Goal: Obtain resource: Download file/media

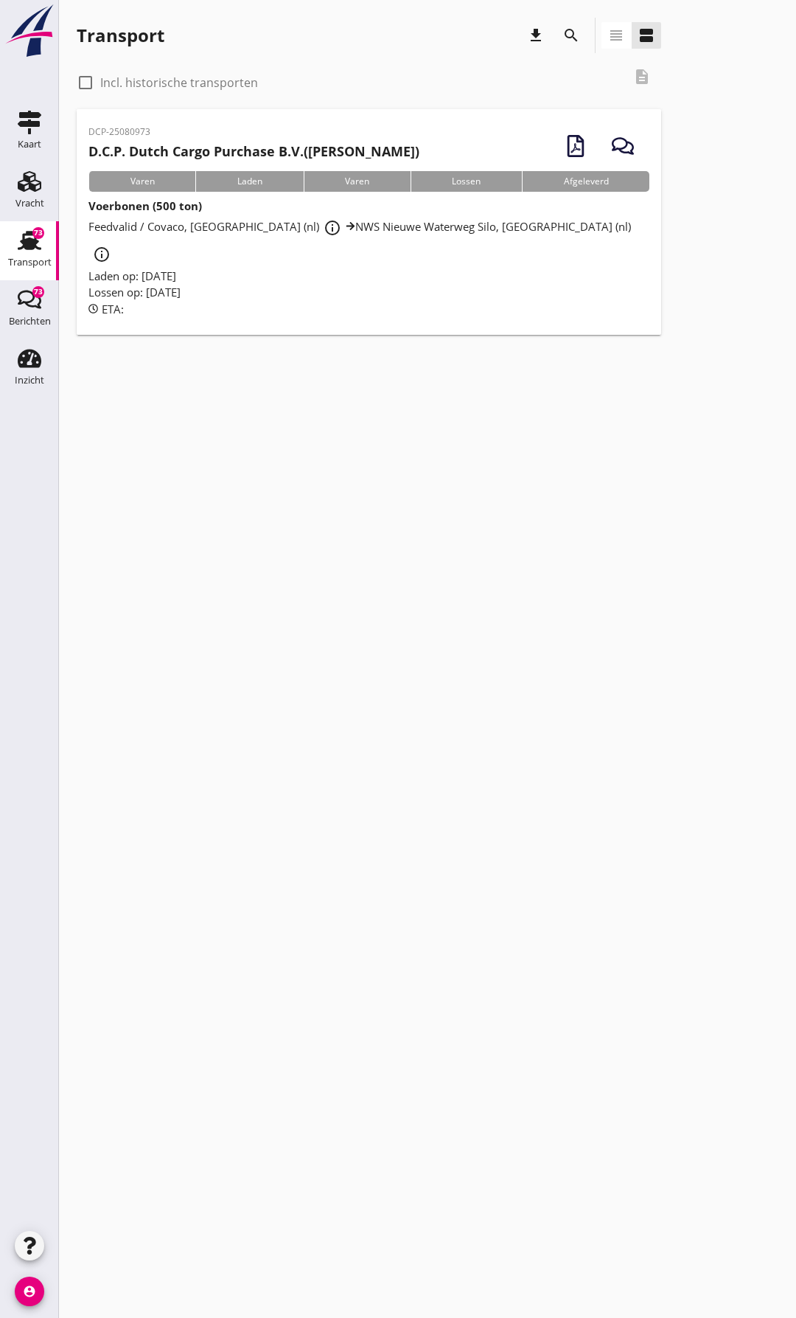
click at [294, 284] on div "Lossen op: [DATE]" at bounding box center [368, 292] width 561 height 17
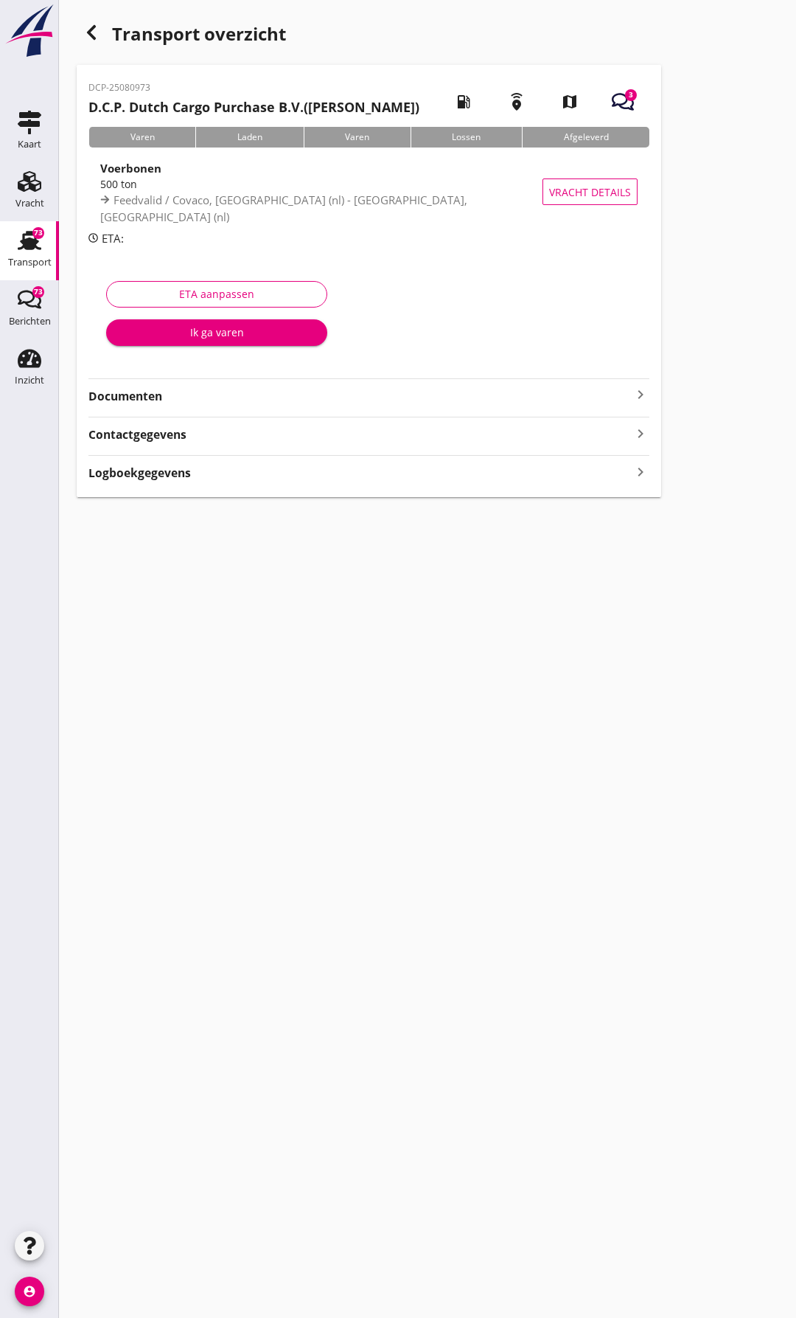
click at [201, 389] on strong "Documenten" at bounding box center [360, 396] width 544 height 17
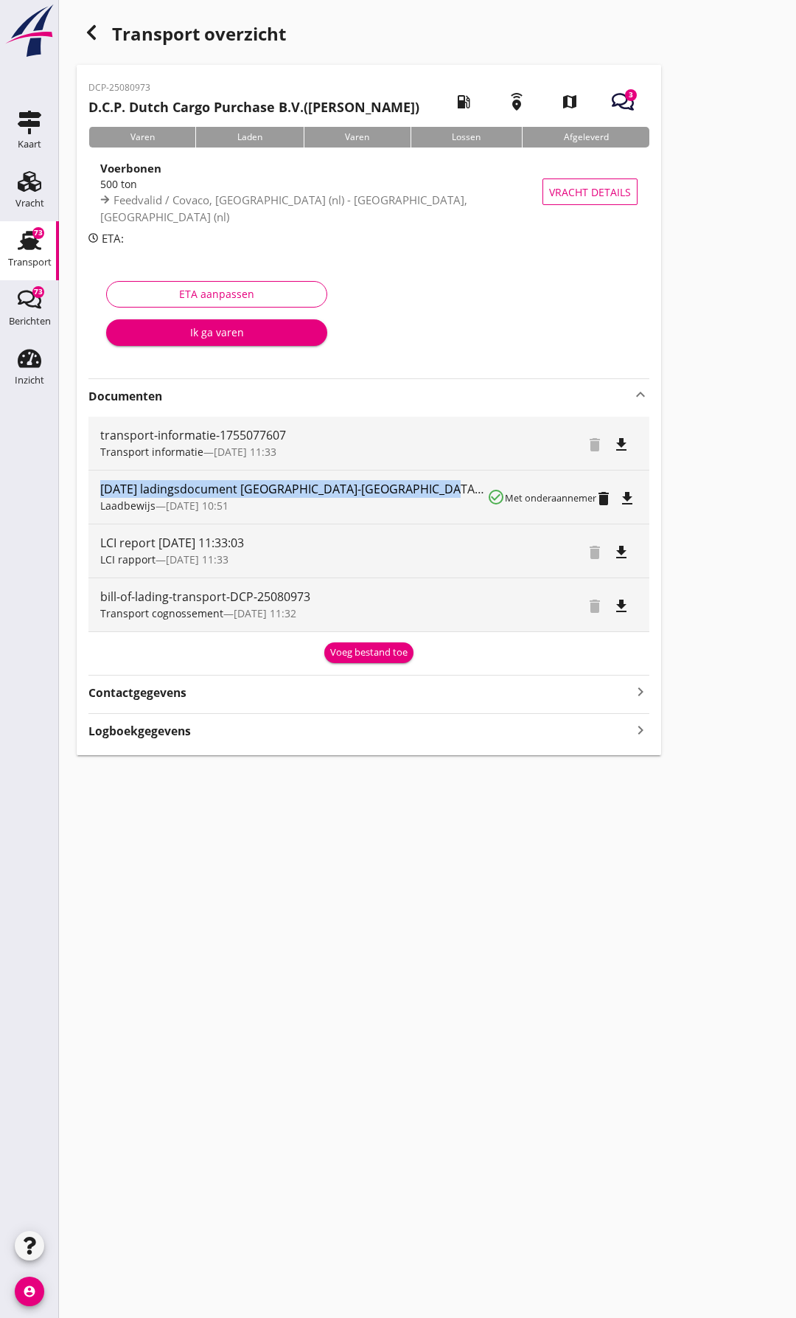
drag, startPoint x: 454, startPoint y: 493, endPoint x: 100, endPoint y: 492, distance: 354.0
click at [100, 492] on div "[DATE] ladingsdocument [GEOGRAPHIC_DATA]-[GEOGRAPHIC_DATA]pdf" at bounding box center [293, 489] width 387 height 18
copy div "[DATE] ladingsdocument [GEOGRAPHIC_DATA]-[GEOGRAPHIC_DATA]pdf"
click at [622, 499] on icon "file_download" at bounding box center [628, 499] width 18 height 18
click at [382, 654] on div "Voeg bestand toe" at bounding box center [368, 652] width 77 height 15
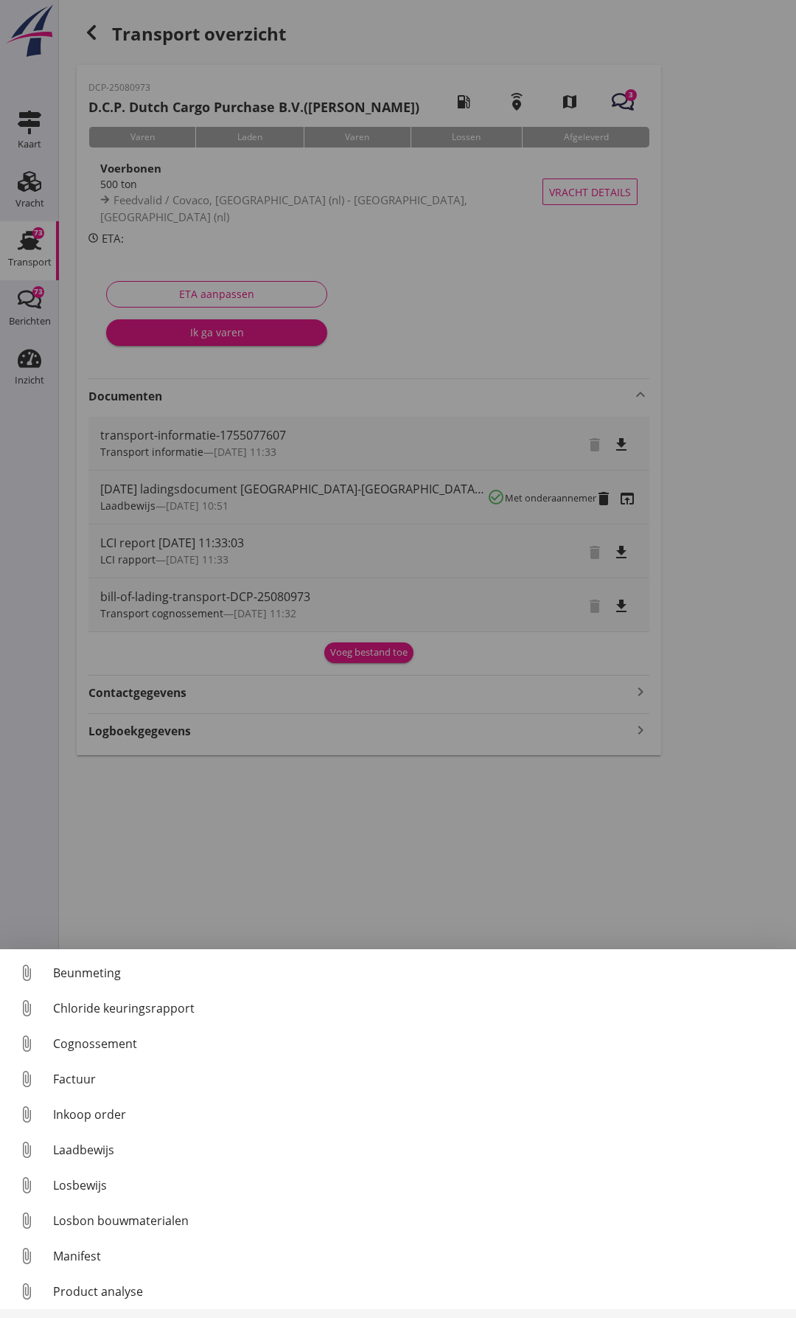
scroll to position [68, 0]
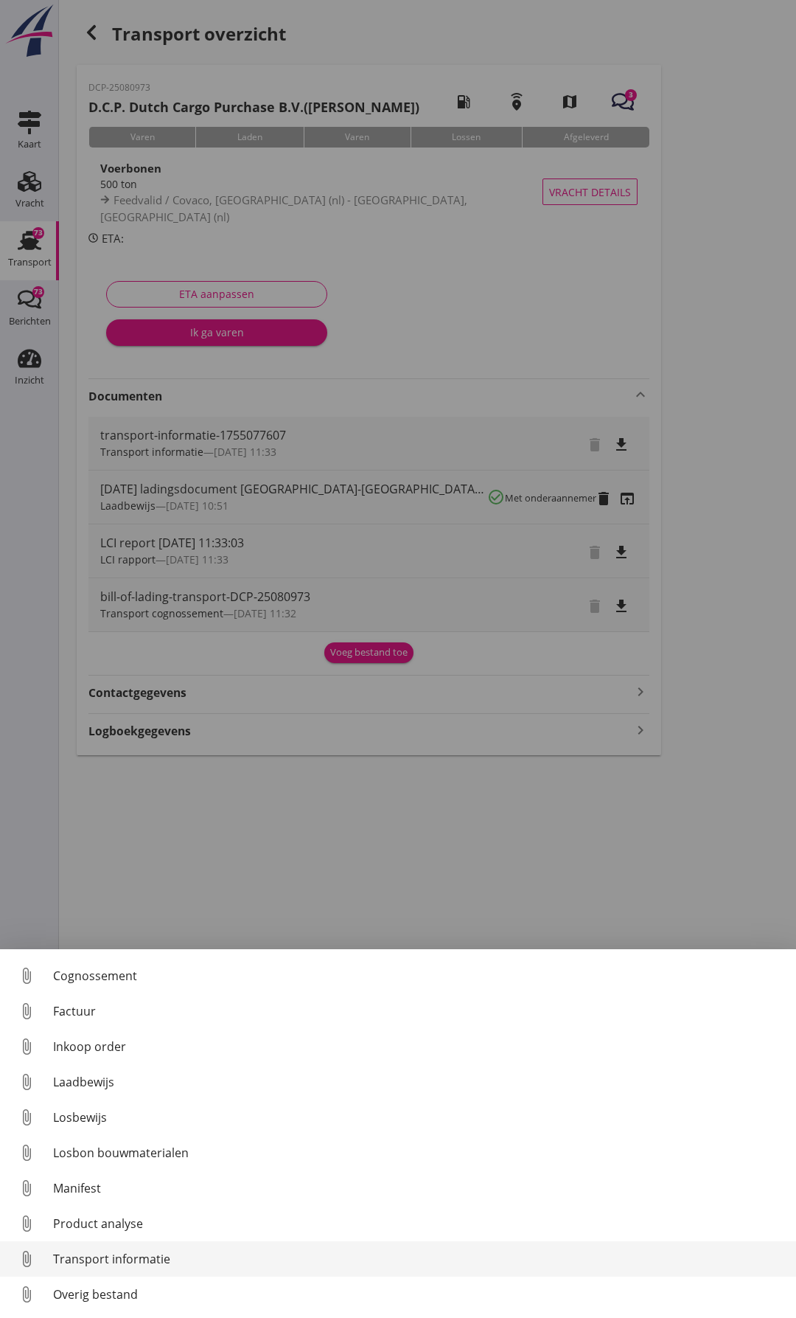
click at [110, 1269] on link "attach_file Transport informatie" at bounding box center [398, 1258] width 796 height 35
